Goal: Information Seeking & Learning: Learn about a topic

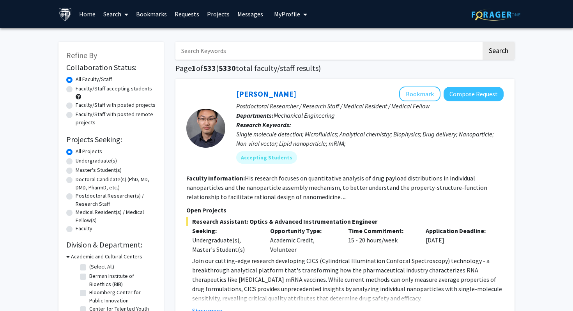
click at [245, 52] on input "Search Keywords" at bounding box center [328, 51] width 306 height 18
type input "[PERSON_NAME]"
click at [482, 42] on button "Search" at bounding box center [498, 51] width 32 height 18
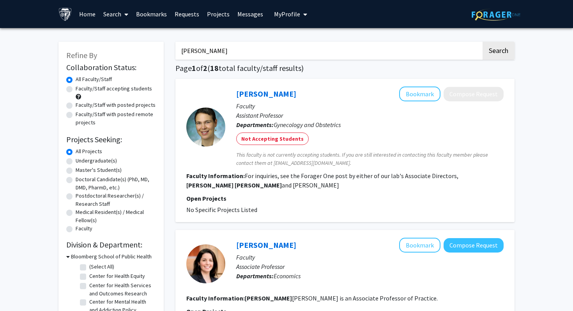
click at [119, 7] on link "Search" at bounding box center [115, 13] width 33 height 27
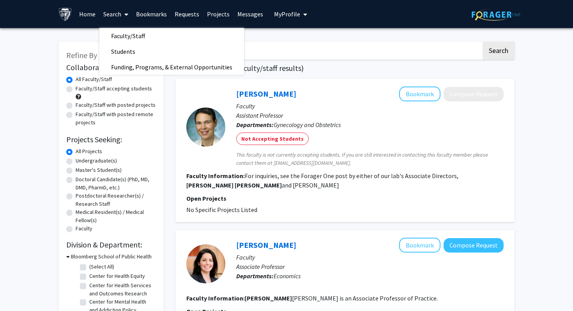
click at [89, 12] on link "Home" at bounding box center [87, 13] width 24 height 27
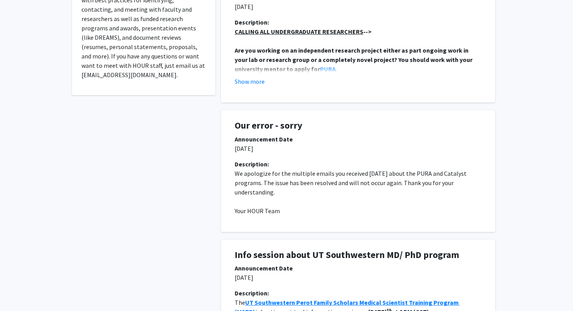
scroll to position [160, 0]
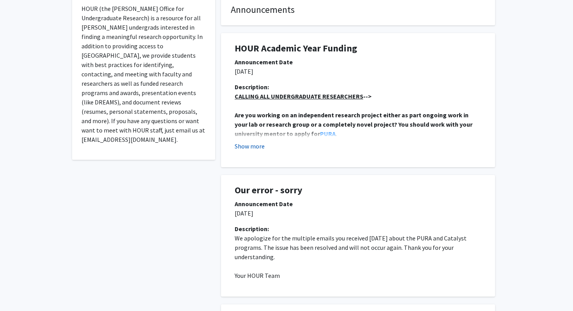
click at [251, 147] on button "Show more" at bounding box center [249, 145] width 30 height 9
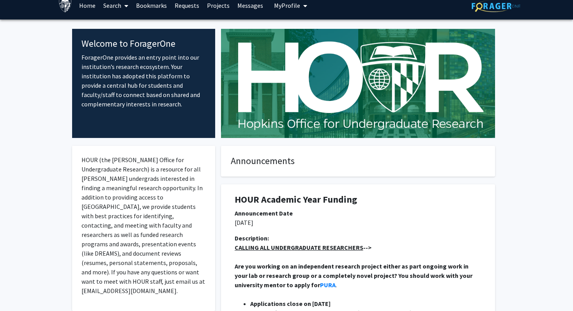
scroll to position [0, 0]
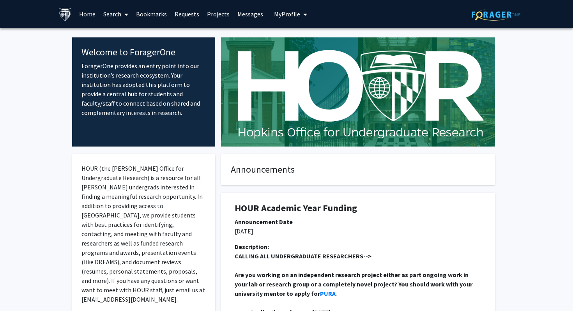
click at [212, 14] on link "Projects" at bounding box center [218, 13] width 30 height 27
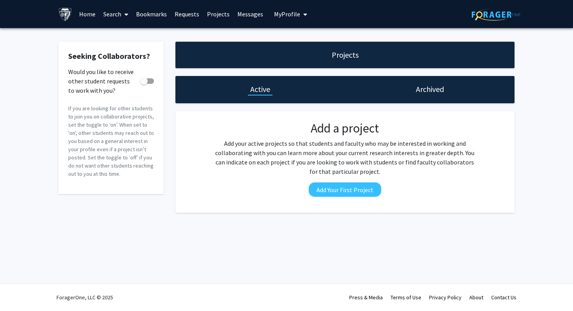
click at [277, 14] on span "My Profile" at bounding box center [287, 14] width 26 height 8
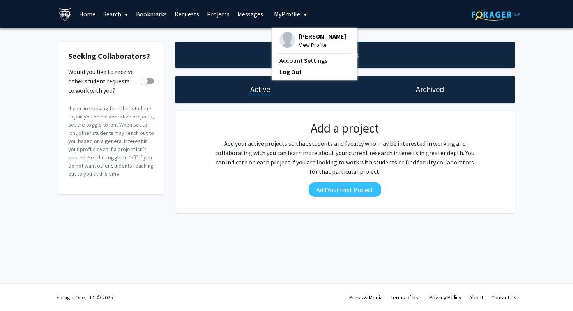
click at [277, 14] on span "My Profile" at bounding box center [287, 14] width 26 height 8
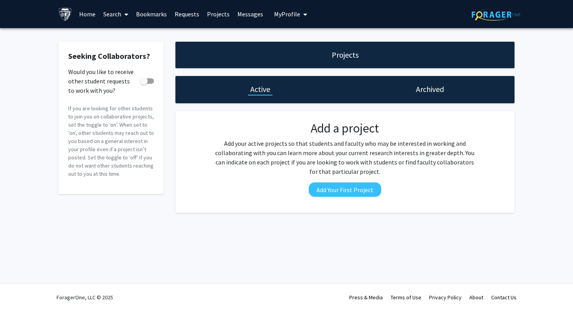
click at [236, 11] on link "Messages" at bounding box center [249, 13] width 33 height 27
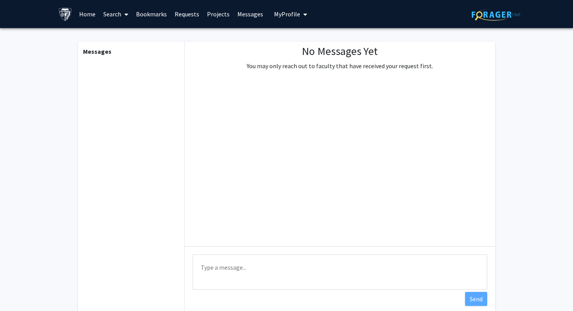
click at [191, 16] on link "Requests" at bounding box center [187, 13] width 32 height 27
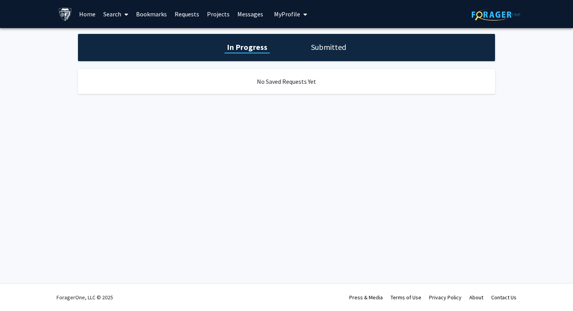
click at [161, 15] on link "Bookmarks" at bounding box center [151, 13] width 39 height 27
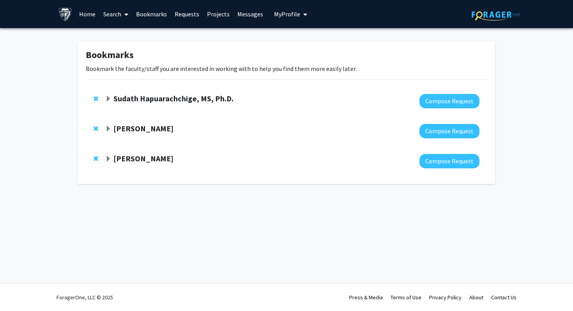
click at [109, 136] on div at bounding box center [292, 131] width 374 height 14
click at [109, 130] on span "Expand Thomas Lectka Bookmark" at bounding box center [108, 129] width 6 height 6
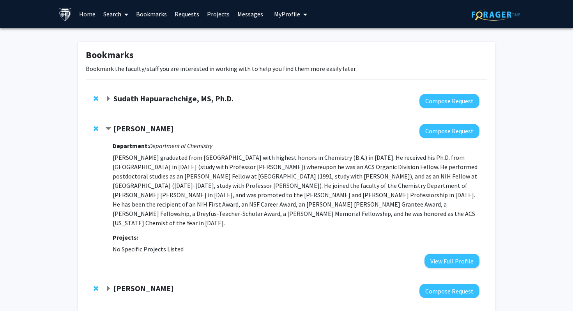
click at [109, 130] on span "Contract Thomas Lectka Bookmark" at bounding box center [108, 129] width 6 height 6
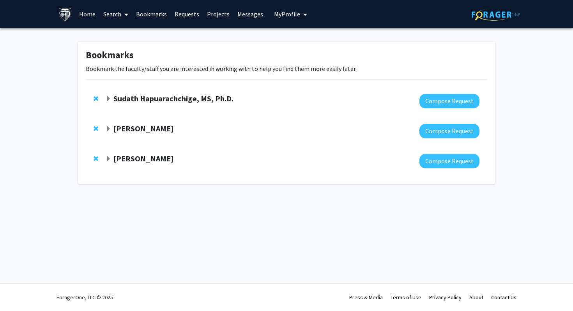
click at [116, 14] on link "Search" at bounding box center [115, 13] width 33 height 27
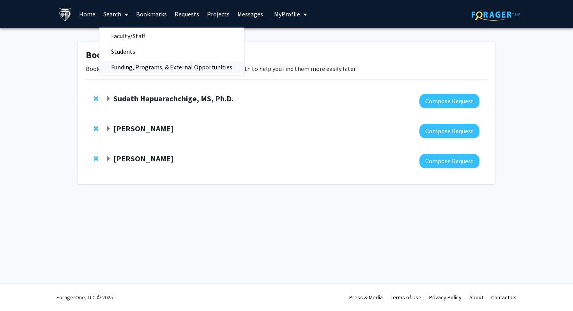
click at [139, 62] on span "Funding, Programs, & External Opportunities" at bounding box center [171, 67] width 144 height 16
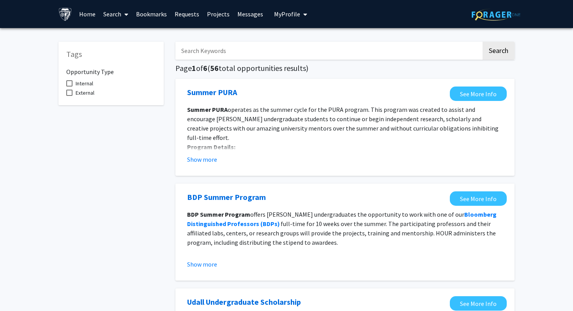
scroll to position [858, 0]
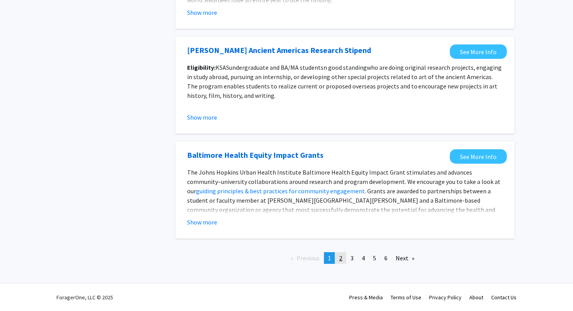
click at [343, 253] on link "page 2" at bounding box center [340, 258] width 11 height 12
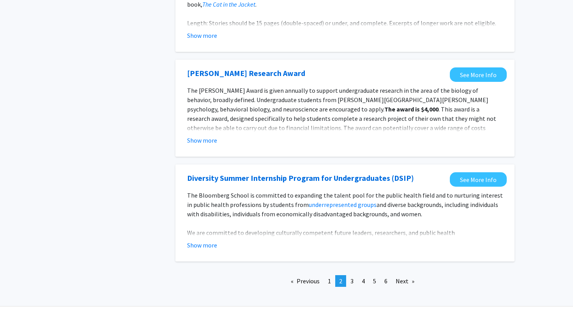
scroll to position [889, 0]
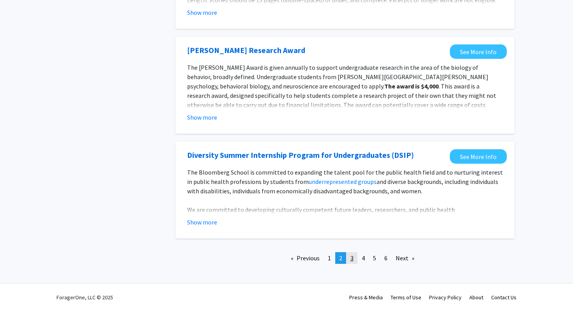
click at [353, 255] on span "3" at bounding box center [351, 258] width 3 height 8
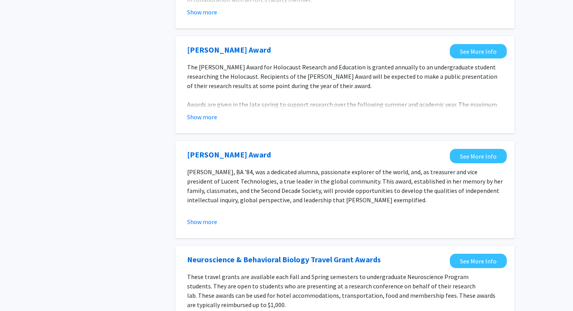
scroll to position [868, 0]
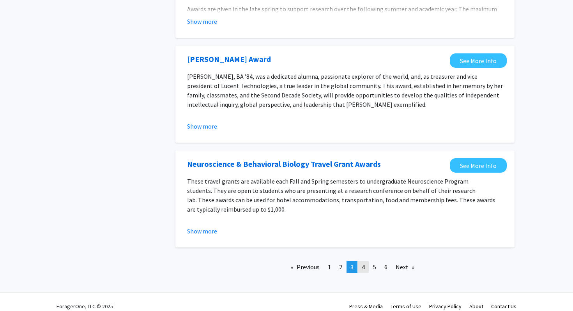
click at [363, 263] on span "4" at bounding box center [362, 267] width 3 height 8
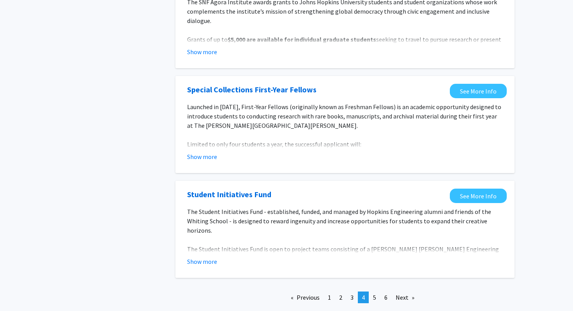
scroll to position [868, 0]
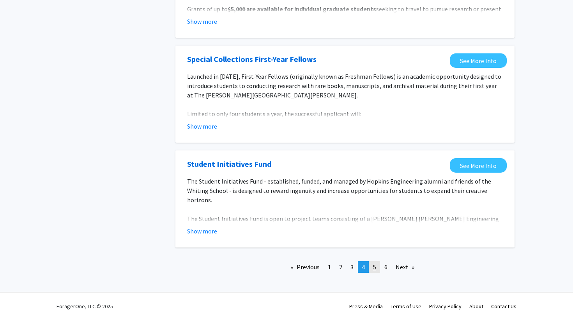
click at [372, 261] on link "page 5" at bounding box center [374, 267] width 11 height 12
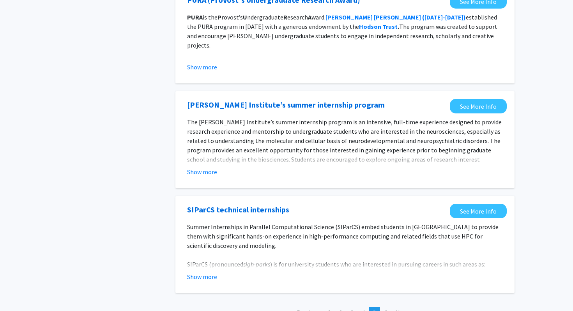
scroll to position [858, 0]
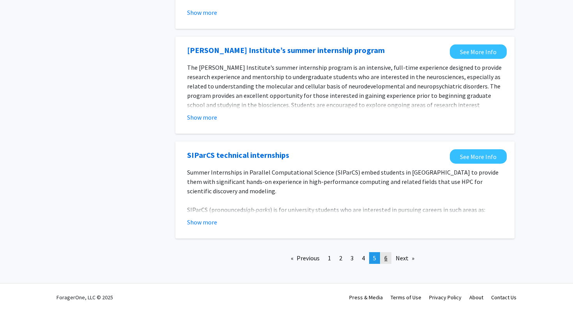
click at [386, 256] on span "6" at bounding box center [385, 258] width 3 height 8
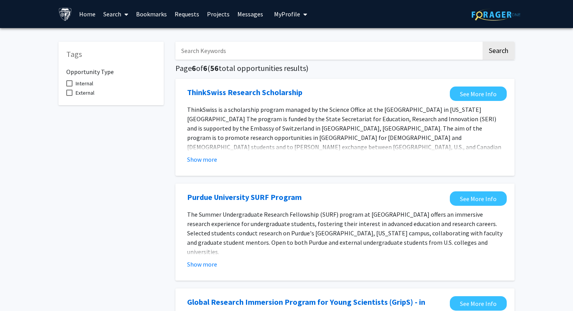
click at [86, 12] on link "Home" at bounding box center [87, 13] width 24 height 27
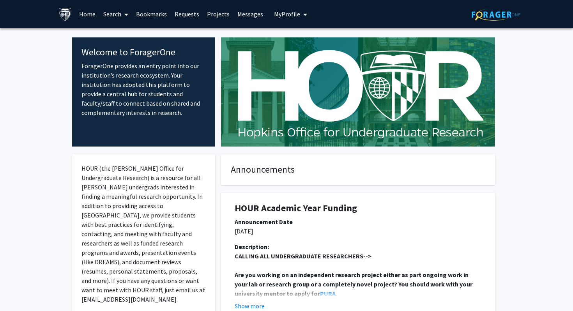
click at [109, 18] on link "Search" at bounding box center [115, 13] width 33 height 27
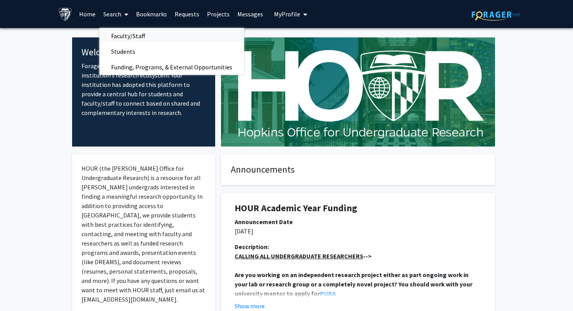
click at [127, 38] on span "Faculty/Staff" at bounding box center [127, 36] width 57 height 16
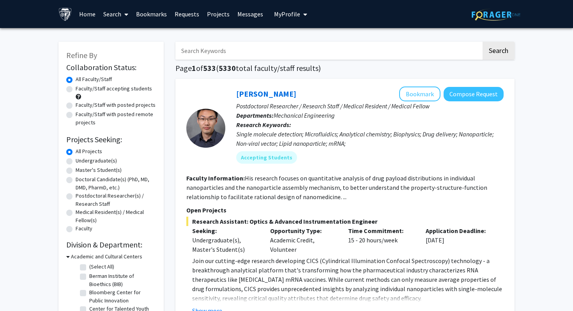
click at [107, 6] on link "Search" at bounding box center [115, 13] width 33 height 27
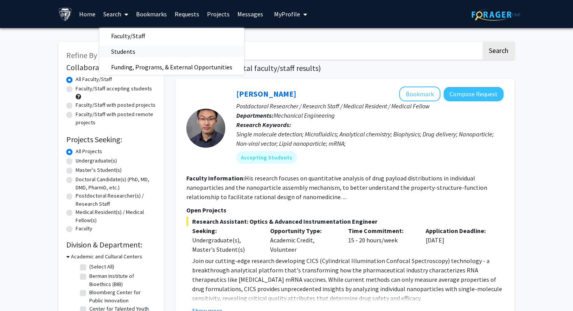
click at [117, 53] on span "Students" at bounding box center [123, 52] width 48 height 16
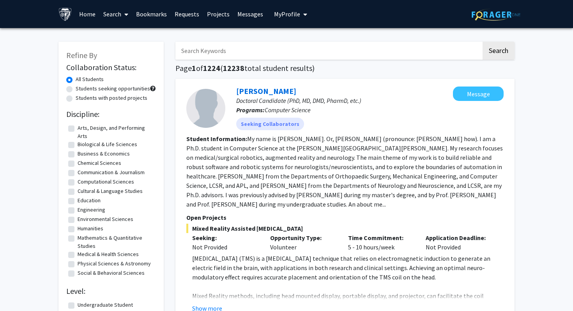
click at [241, 48] on input "Search Keywords" at bounding box center [328, 51] width 306 height 18
type input "[PERSON_NAME]"
click at [482, 42] on button "Search" at bounding box center [498, 51] width 32 height 18
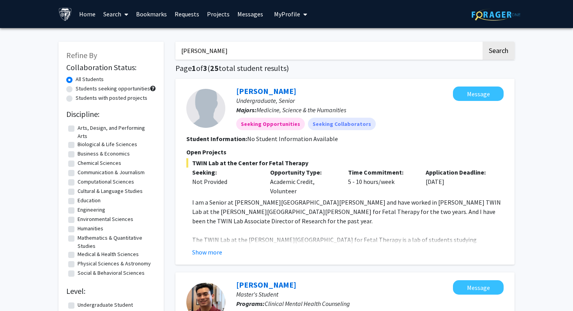
click at [214, 245] on fg-read-more "I am a Senior at [PERSON_NAME][GEOGRAPHIC_DATA][PERSON_NAME] and have worked in…" at bounding box center [344, 226] width 317 height 59
click at [213, 249] on button "Show more" at bounding box center [207, 251] width 30 height 9
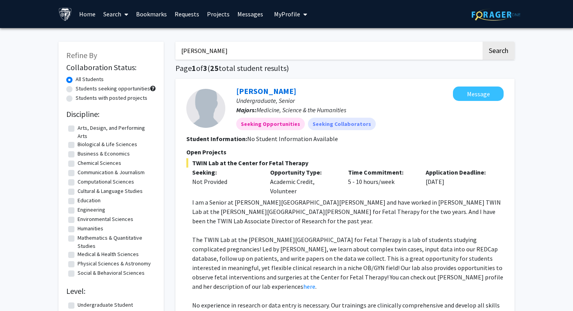
click at [108, 15] on link "Search" at bounding box center [115, 13] width 33 height 27
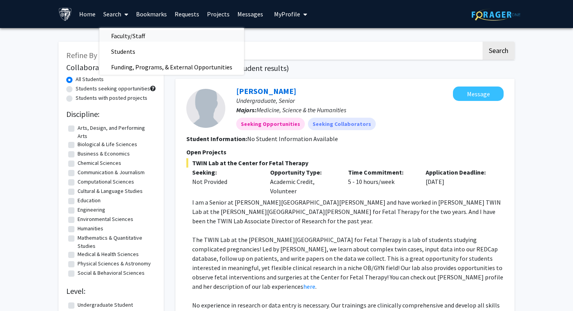
click at [124, 32] on span "Faculty/Staff" at bounding box center [127, 36] width 57 height 16
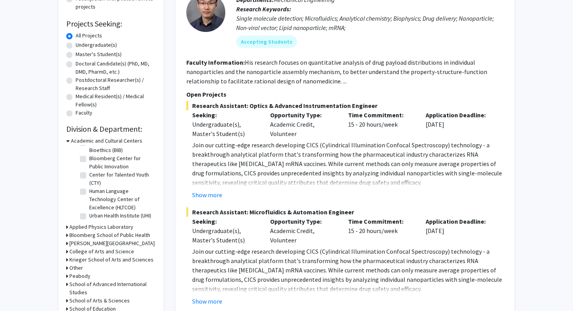
scroll to position [7, 0]
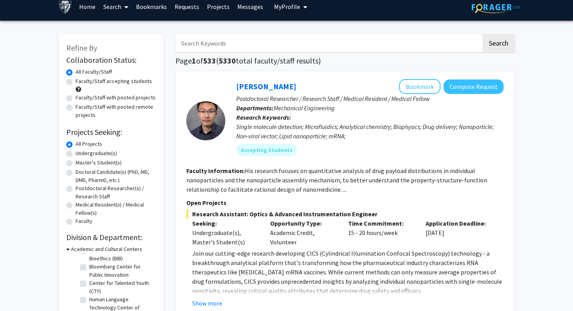
click at [268, 39] on input "Search Keywords" at bounding box center [328, 43] width 306 height 18
type input "clinical"
click at [482, 34] on button "Search" at bounding box center [498, 43] width 32 height 18
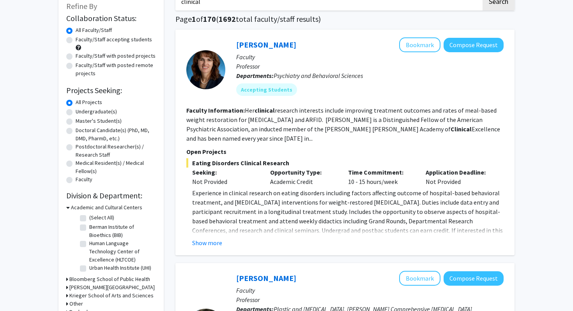
scroll to position [50, 0]
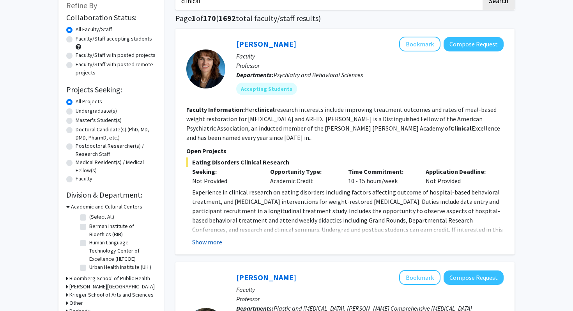
click at [207, 240] on button "Show more" at bounding box center [207, 241] width 30 height 9
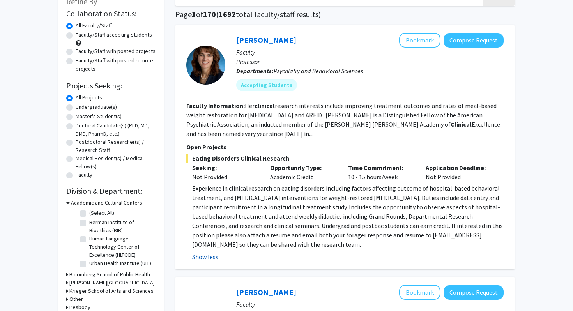
scroll to position [55, 0]
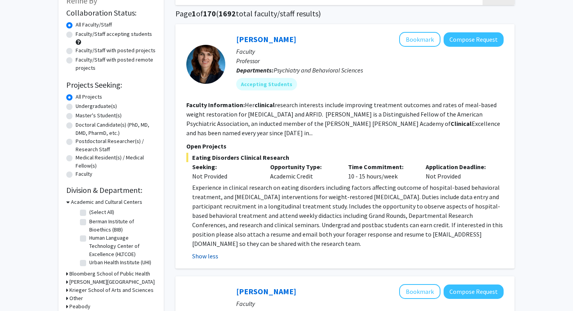
click at [208, 253] on button "Show less" at bounding box center [205, 255] width 26 height 9
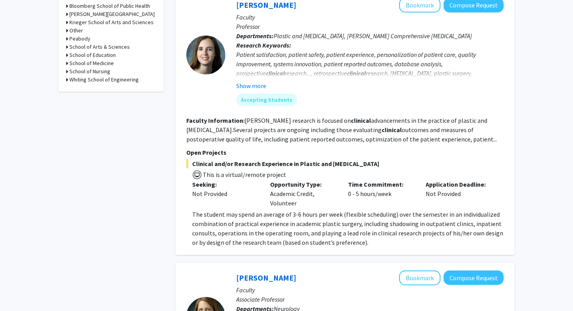
scroll to position [323, 0]
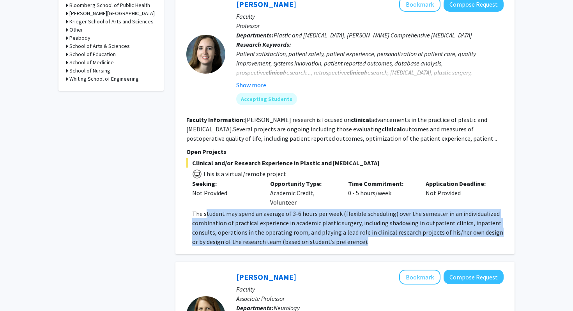
drag, startPoint x: 363, startPoint y: 245, endPoint x: 204, endPoint y: 213, distance: 161.7
click at [204, 213] on p "The student may spend an average of 3-6 hours per week (flexible scheduling) ov…" at bounding box center [347, 227] width 311 height 37
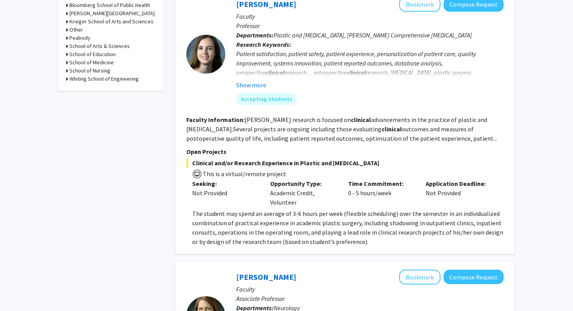
click at [196, 213] on span "The student may spend an average of 3-6 hours per week (flexible scheduling) ov…" at bounding box center [347, 228] width 311 height 36
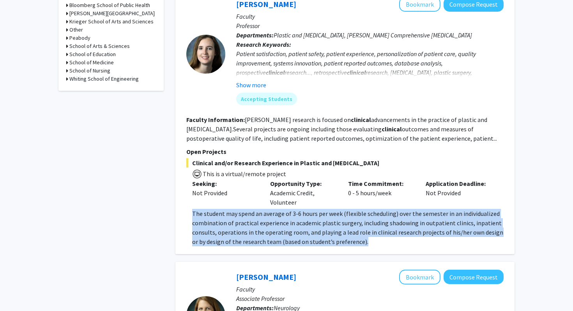
drag, startPoint x: 189, startPoint y: 211, endPoint x: 361, endPoint y: 240, distance: 175.3
click at [363, 240] on fg-read-more "The student may spend an average of 3-6 hours per week (flexible scheduling) ov…" at bounding box center [344, 227] width 317 height 37
click at [361, 240] on p "The student may spend an average of 3-6 hours per week (flexible scheduling) ov…" at bounding box center [347, 227] width 311 height 37
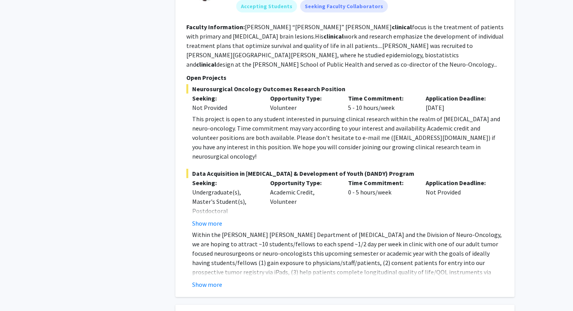
scroll to position [1176, 0]
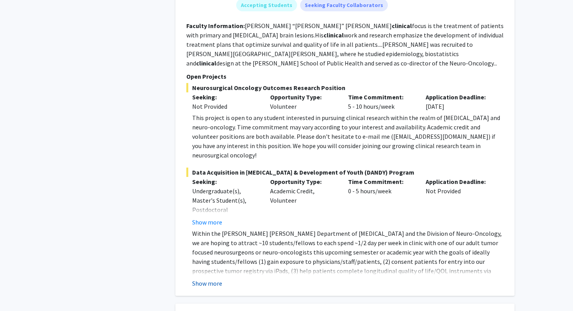
click at [211, 278] on button "Show more" at bounding box center [207, 282] width 30 height 9
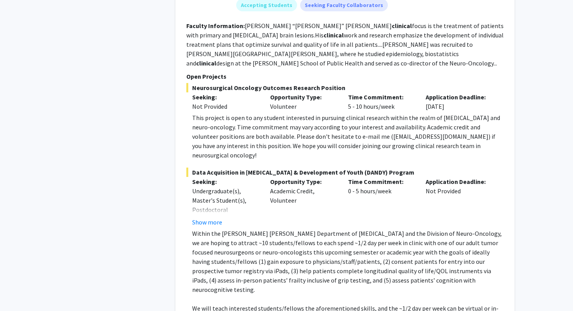
drag, startPoint x: 327, startPoint y: 200, endPoint x: 383, endPoint y: 267, distance: 87.4
click at [383, 267] on div "Data Acquisition in [GEOGRAPHIC_DATA] & Development of Youth (DANDY) Program Se…" at bounding box center [344, 274] width 317 height 214
click at [384, 264] on p "Within the [PERSON_NAME] [PERSON_NAME] Department of [MEDICAL_DATA] and the Div…" at bounding box center [347, 261] width 311 height 65
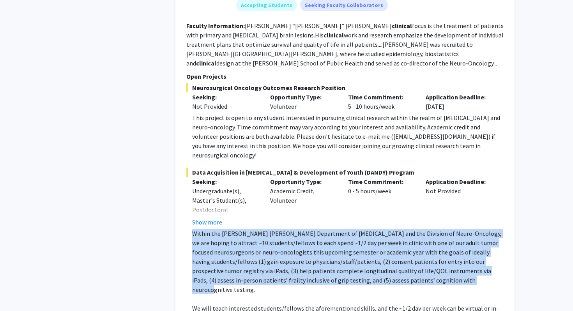
drag, startPoint x: 384, startPoint y: 264, endPoint x: 185, endPoint y: 216, distance: 204.8
click at [185, 216] on div "[PERSON_NAME] Bookmark Compose Request Faculty Assistant Professor Departments:…" at bounding box center [344, 162] width 339 height 453
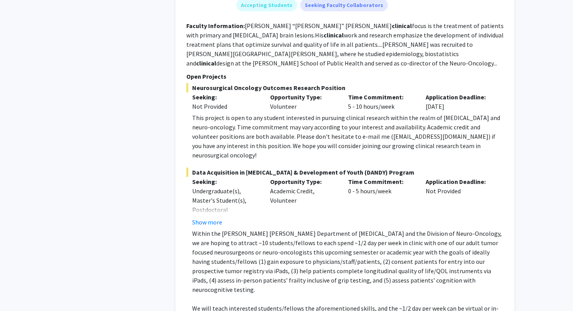
click at [206, 229] on p "Within the [PERSON_NAME] [PERSON_NAME] Department of [MEDICAL_DATA] and the Div…" at bounding box center [347, 261] width 311 height 65
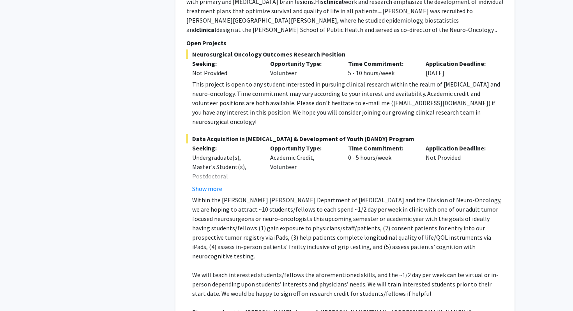
scroll to position [1228, 0]
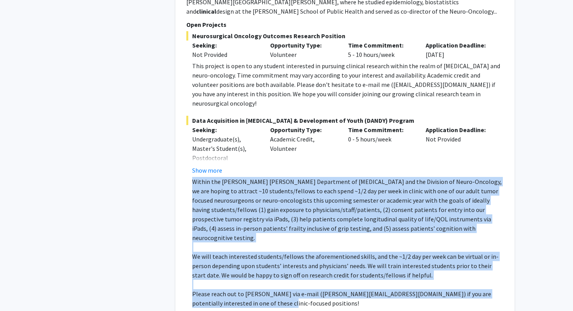
drag, startPoint x: 253, startPoint y: 275, endPoint x: 191, endPoint y: 164, distance: 127.0
click at [191, 177] on fg-read-more "Within the [PERSON_NAME] [PERSON_NAME] Department of [MEDICAL_DATA] and the Div…" at bounding box center [344, 253] width 317 height 153
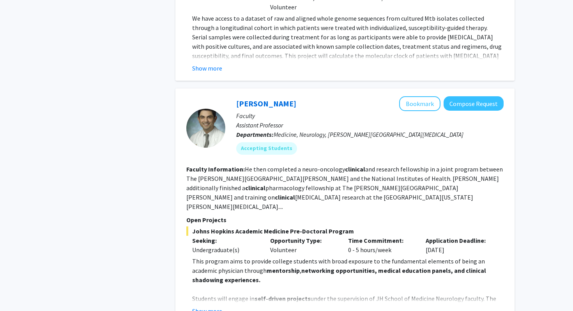
scroll to position [1945, 0]
click at [216, 306] on button "Show more" at bounding box center [207, 310] width 30 height 9
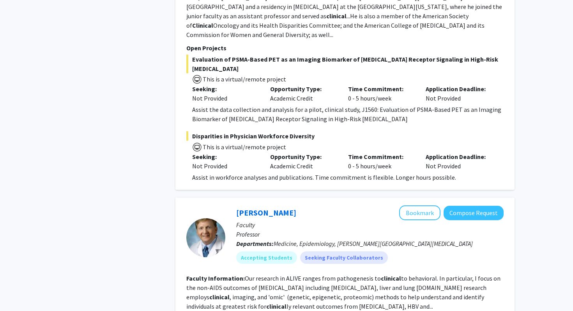
scroll to position [2802, 0]
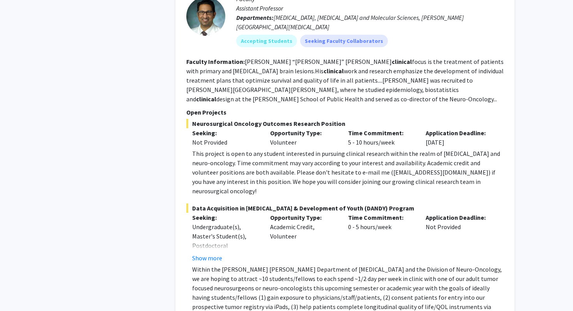
scroll to position [1023, 0]
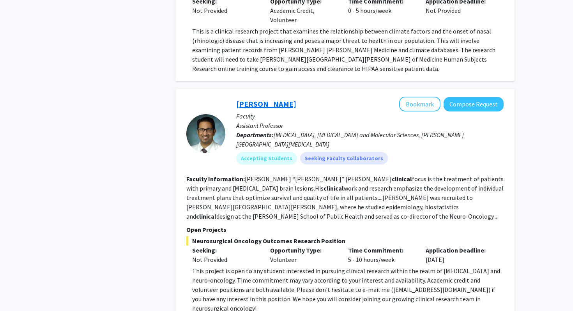
click at [270, 99] on link "[PERSON_NAME]" at bounding box center [266, 104] width 60 height 10
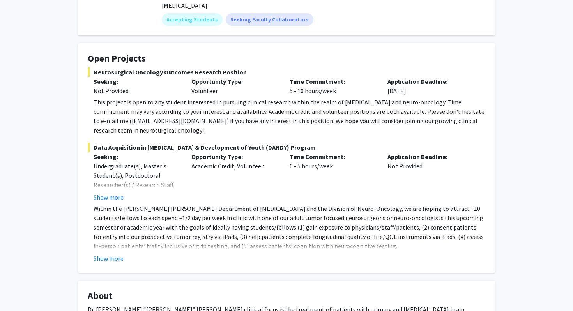
scroll to position [116, 0]
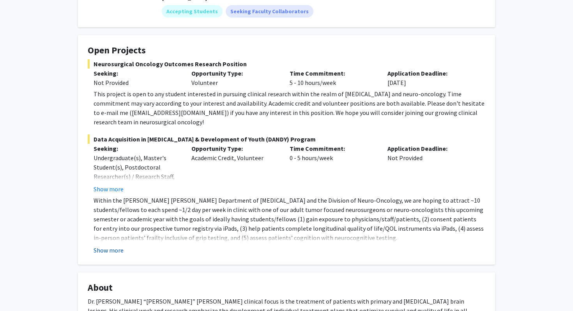
click at [116, 245] on button "Show more" at bounding box center [108, 249] width 30 height 9
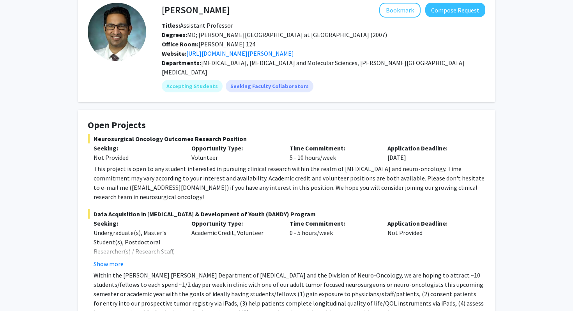
scroll to position [0, 0]
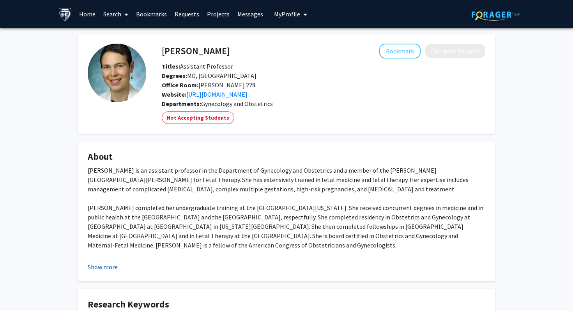
click at [99, 269] on button "Show more" at bounding box center [103, 266] width 30 height 9
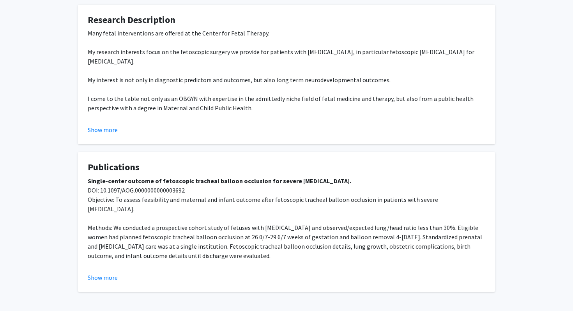
scroll to position [471, 0]
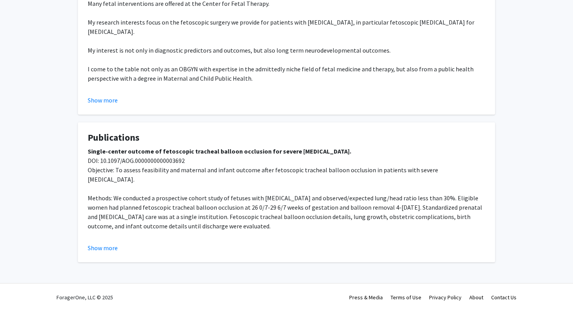
click at [108, 242] on fg-read-more "Single-center outcome of fetoscopic tracheal balloon occlusion for severe conge…" at bounding box center [286, 199] width 397 height 106
click at [108, 251] on button "Show more" at bounding box center [103, 247] width 30 height 9
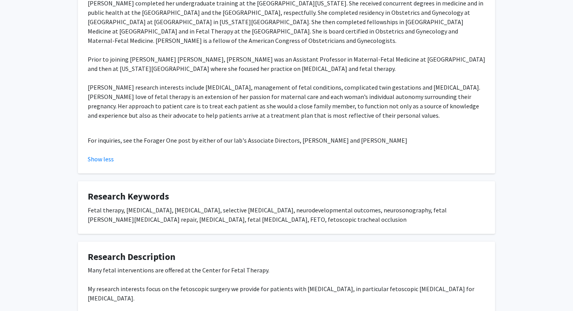
scroll to position [0, 0]
